Goal: Task Accomplishment & Management: Use online tool/utility

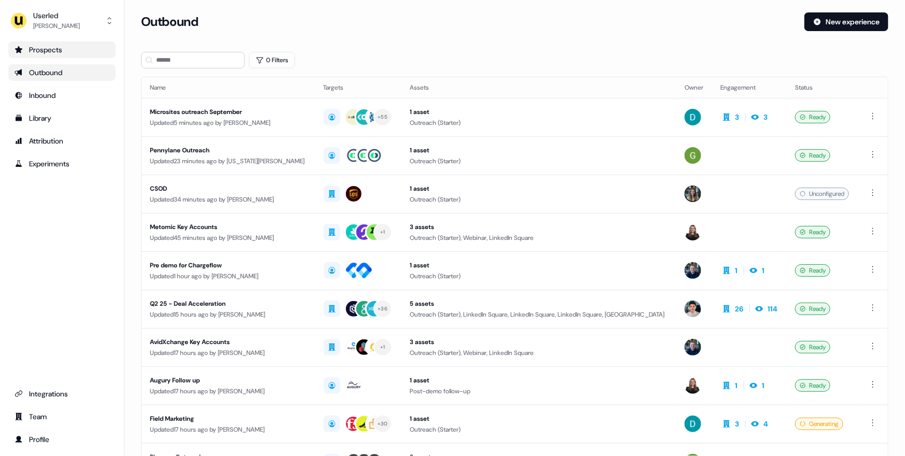
click at [72, 45] on div "Prospects" at bounding box center [62, 50] width 95 height 10
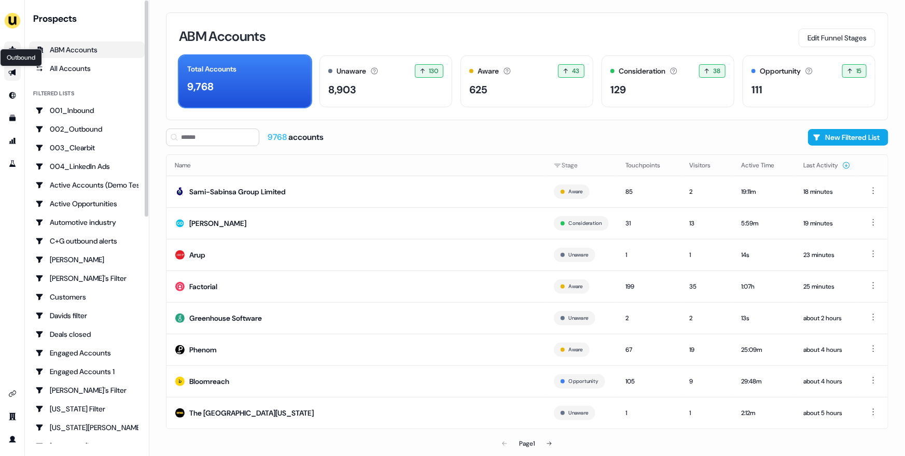
click at [13, 72] on icon "Go to outbound experience" at bounding box center [11, 72] width 7 height 7
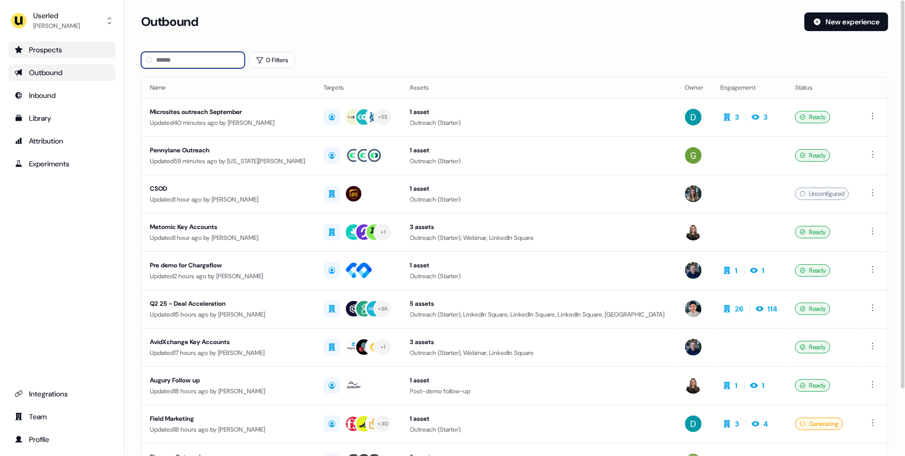
click at [189, 68] on input at bounding box center [193, 60] width 104 height 17
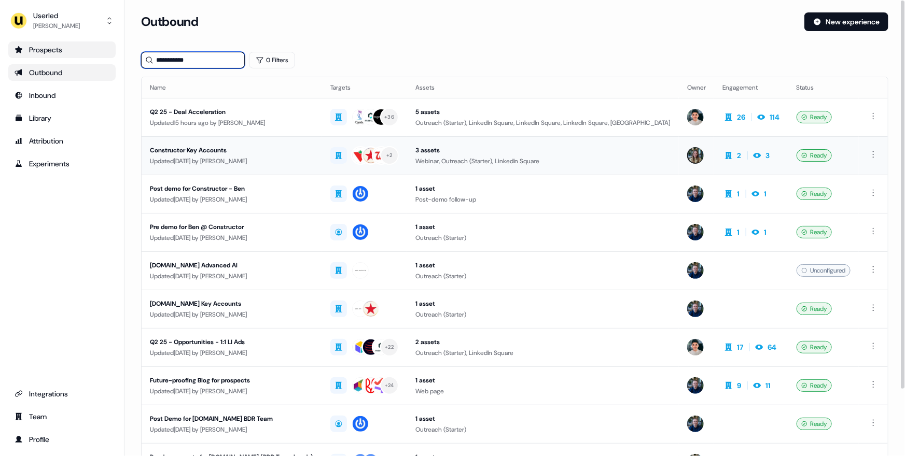
type input "**********"
click at [281, 153] on div "Constructor Key Accounts" at bounding box center [232, 150] width 164 height 10
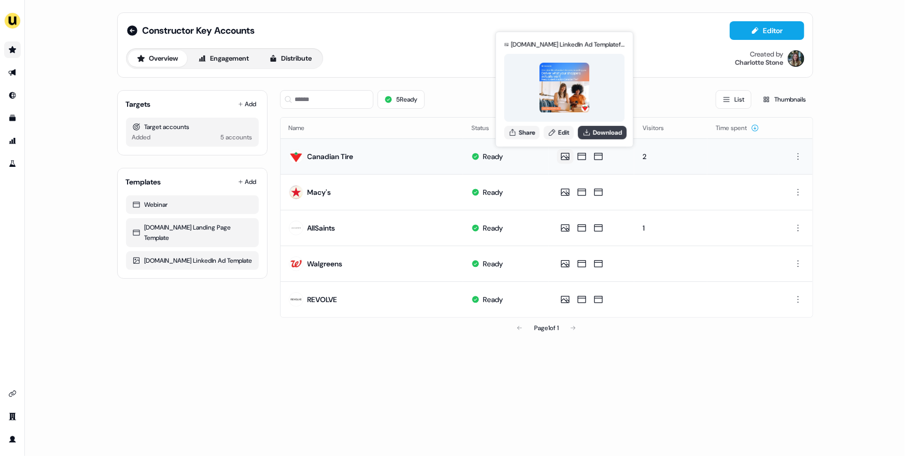
click at [594, 132] on button "Download" at bounding box center [602, 131] width 49 height 13
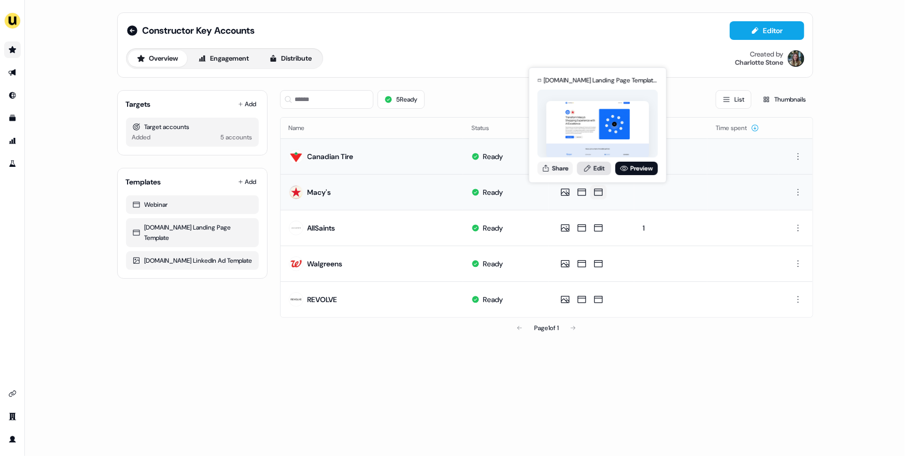
click at [593, 170] on link "Edit" at bounding box center [594, 168] width 34 height 13
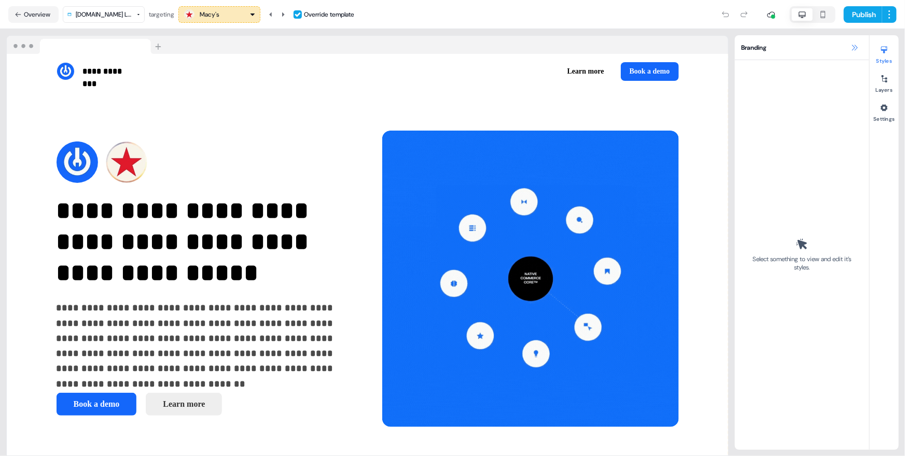
click at [854, 46] on icon at bounding box center [854, 48] width 8 height 8
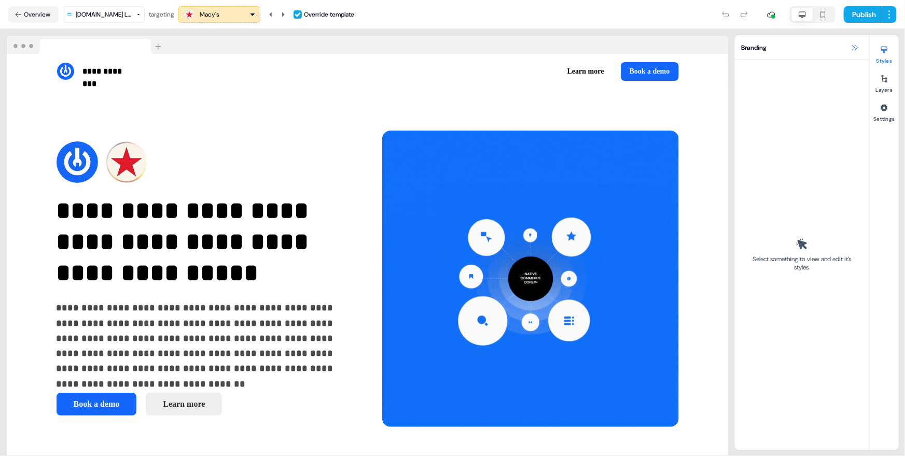
click at [854, 46] on icon at bounding box center [854, 48] width 8 height 8
